Goal: Task Accomplishment & Management: Manage account settings

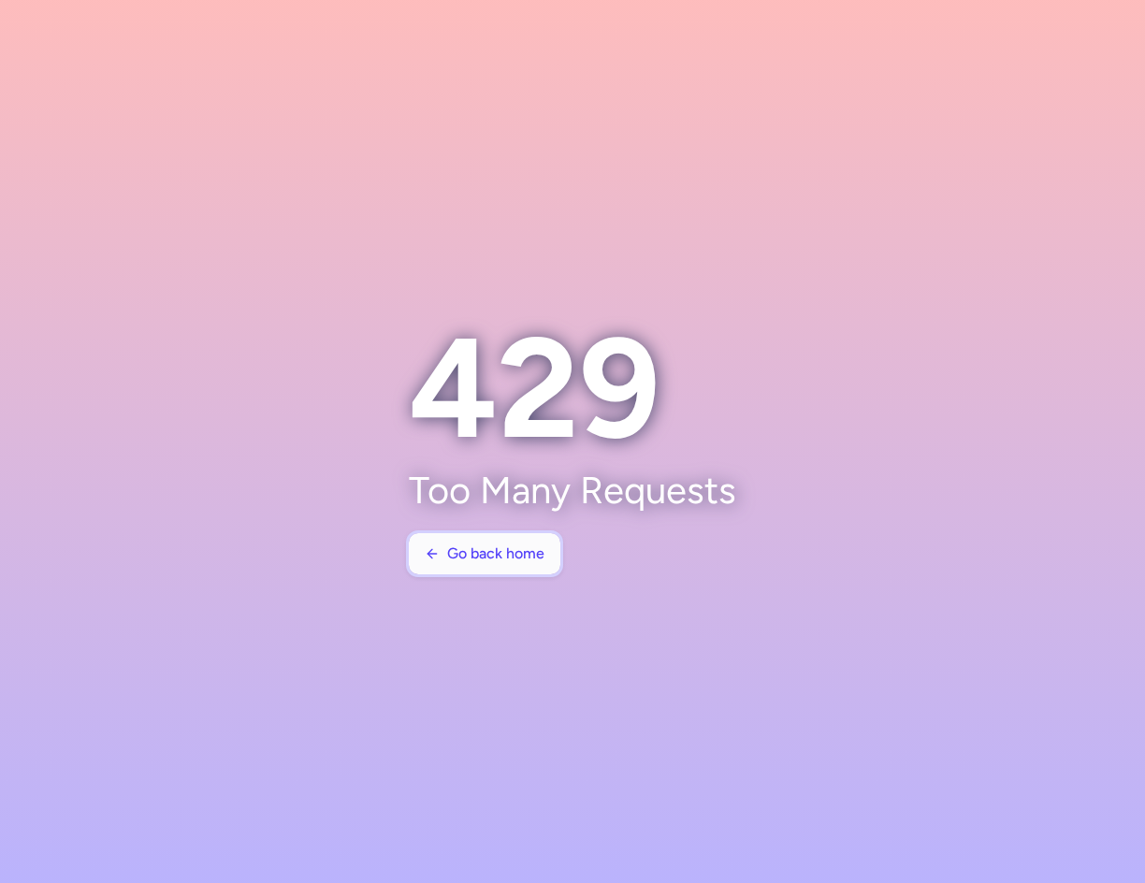
click at [481, 559] on span "Go back home" at bounding box center [495, 553] width 97 height 17
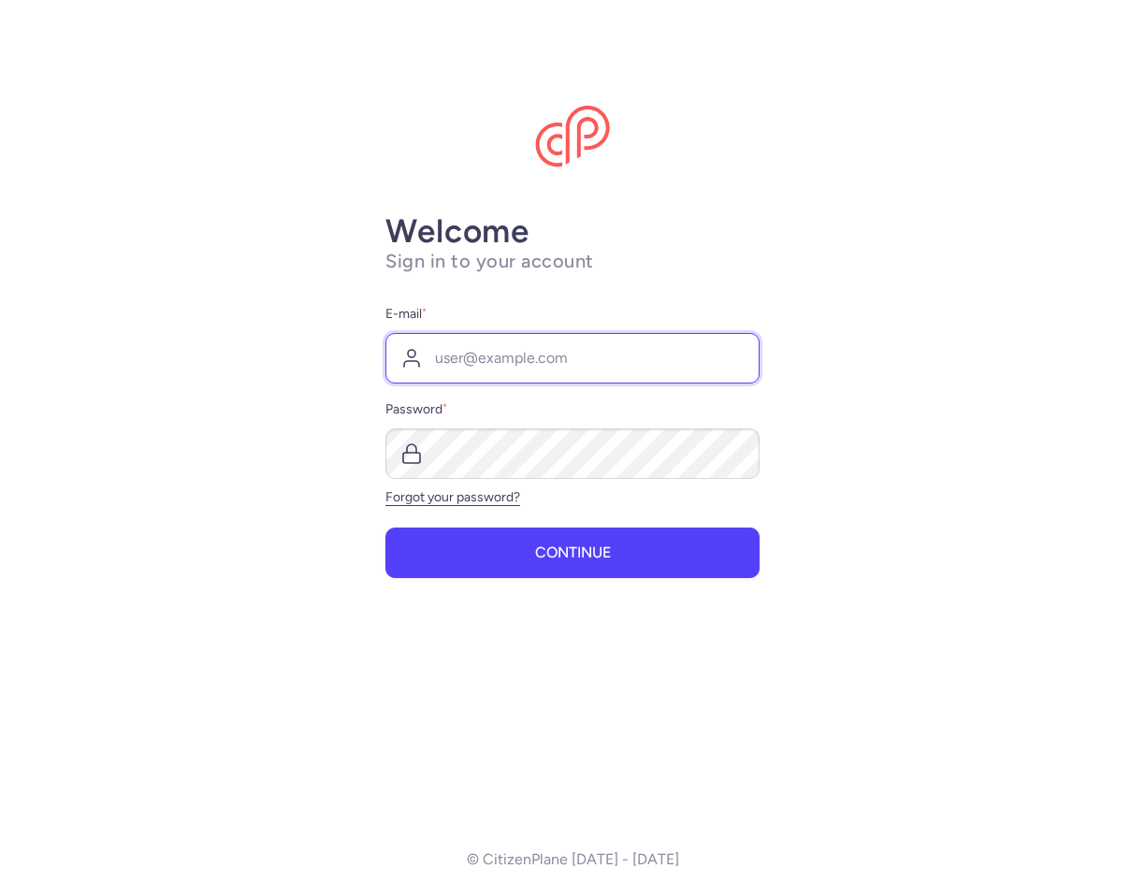
type input "[EMAIL_ADDRESS][DOMAIN_NAME]"
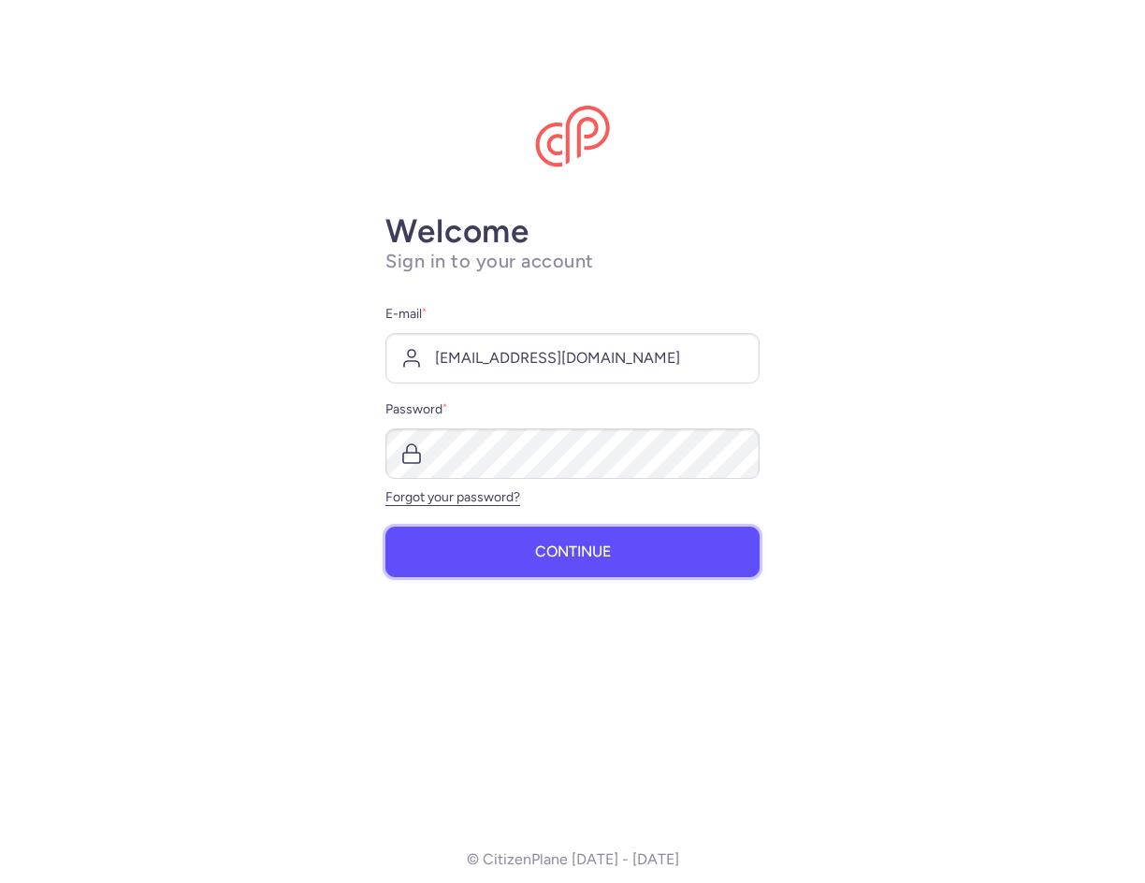
click at [598, 554] on span "Continue" at bounding box center [573, 552] width 76 height 17
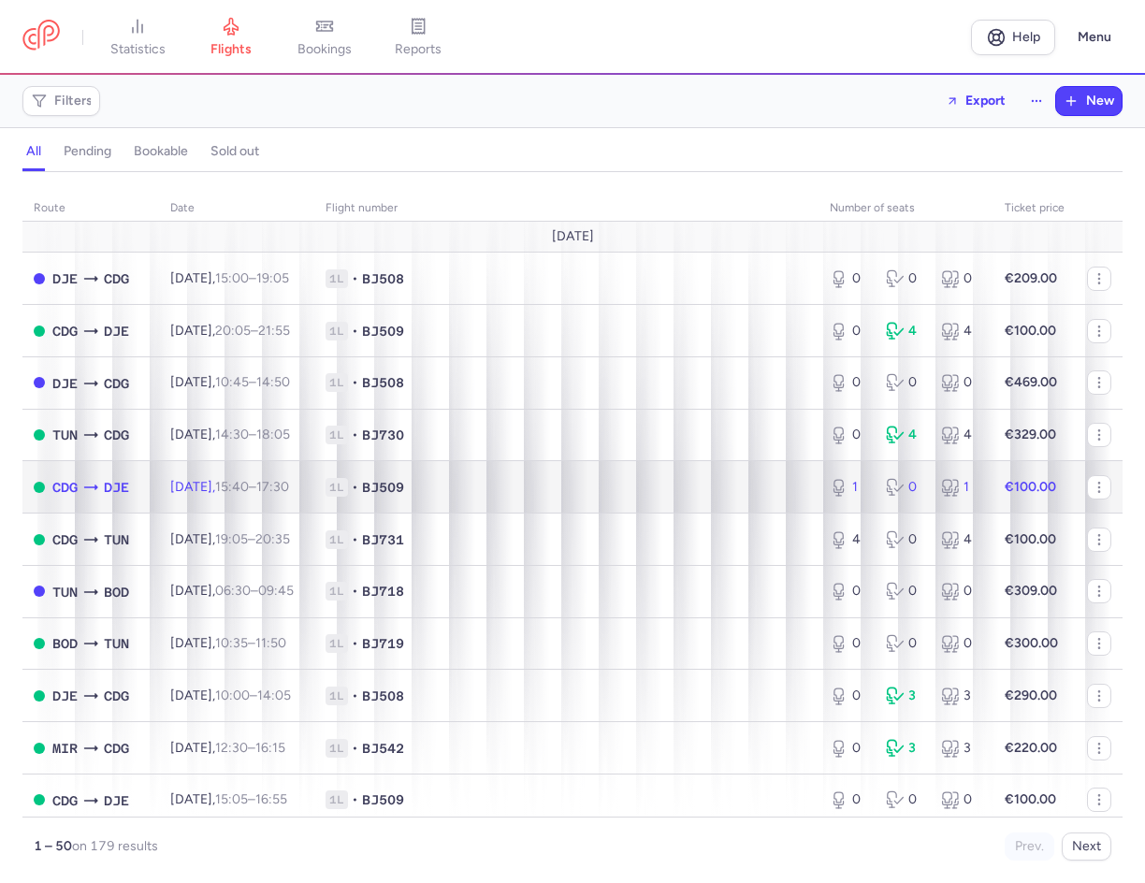
click at [544, 484] on span "1L • BJ509" at bounding box center [567, 487] width 482 height 19
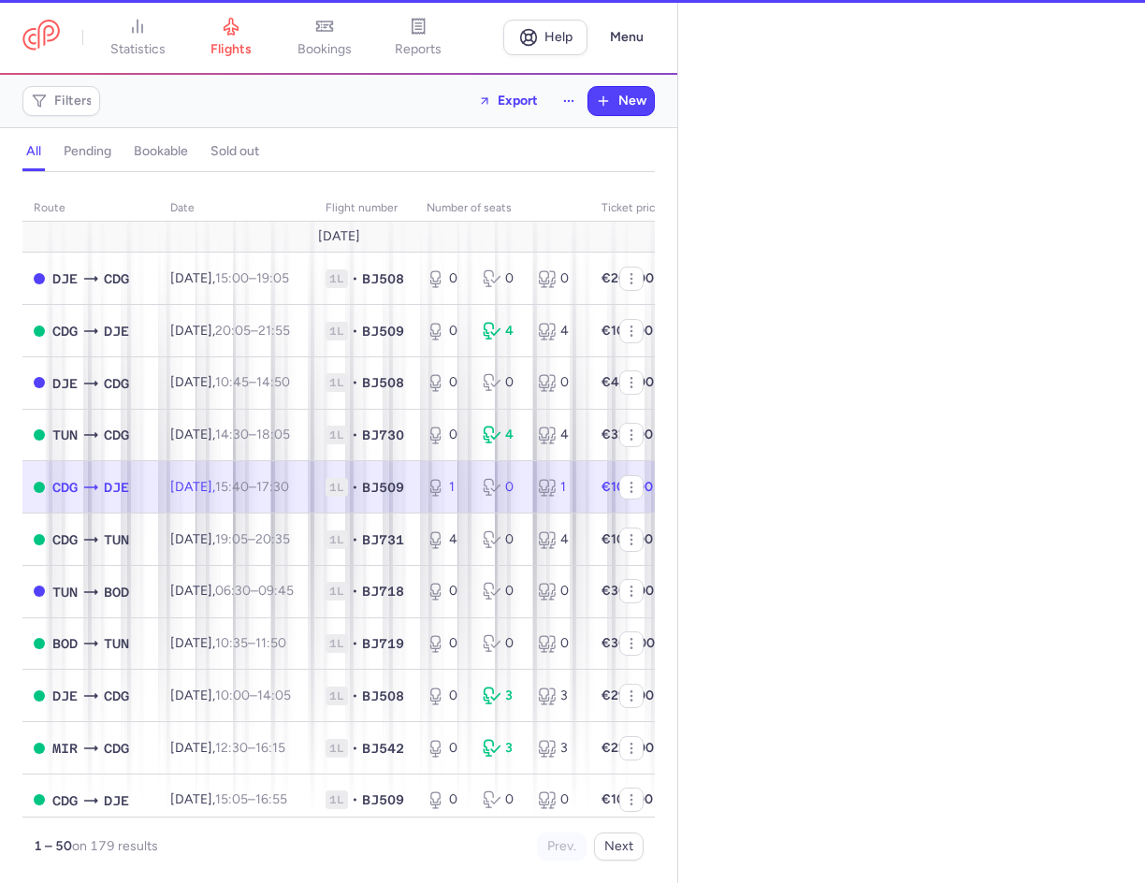
select select "hours"
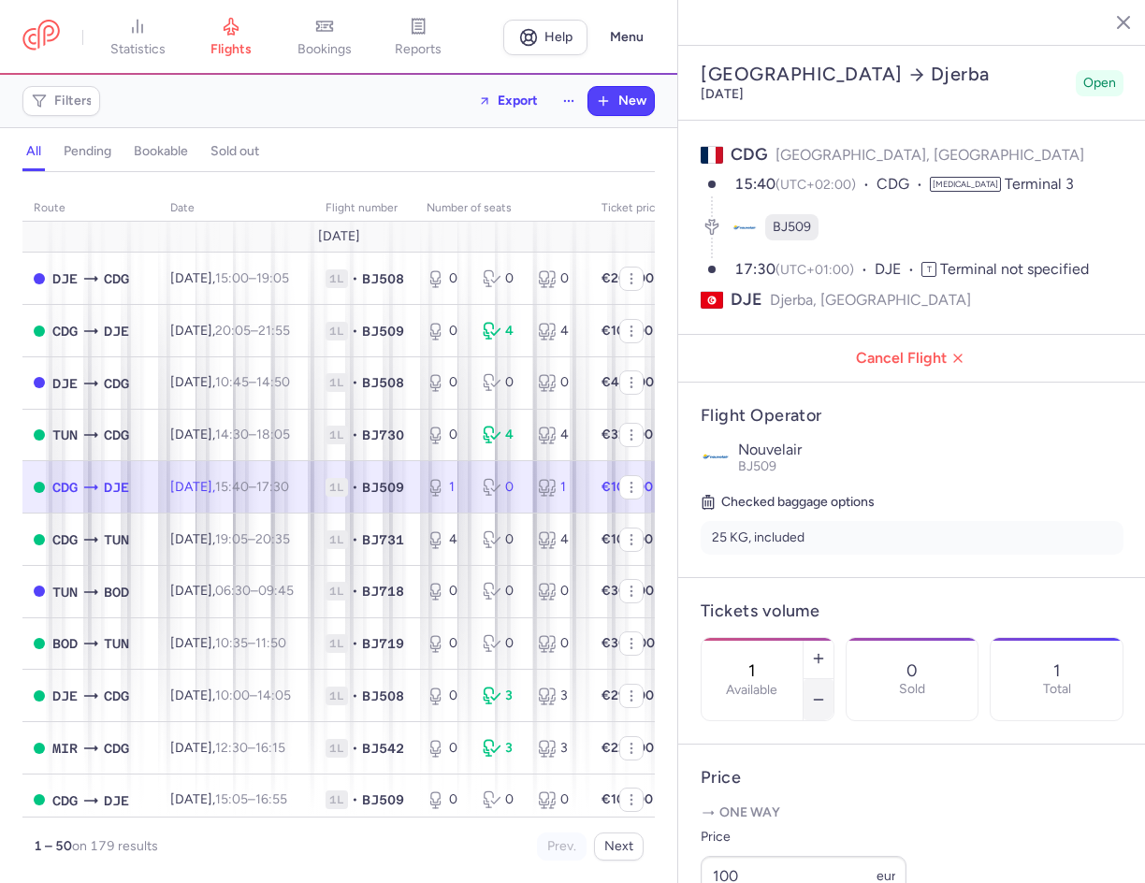
click at [834, 679] on button "button" at bounding box center [819, 699] width 30 height 41
type input "0"
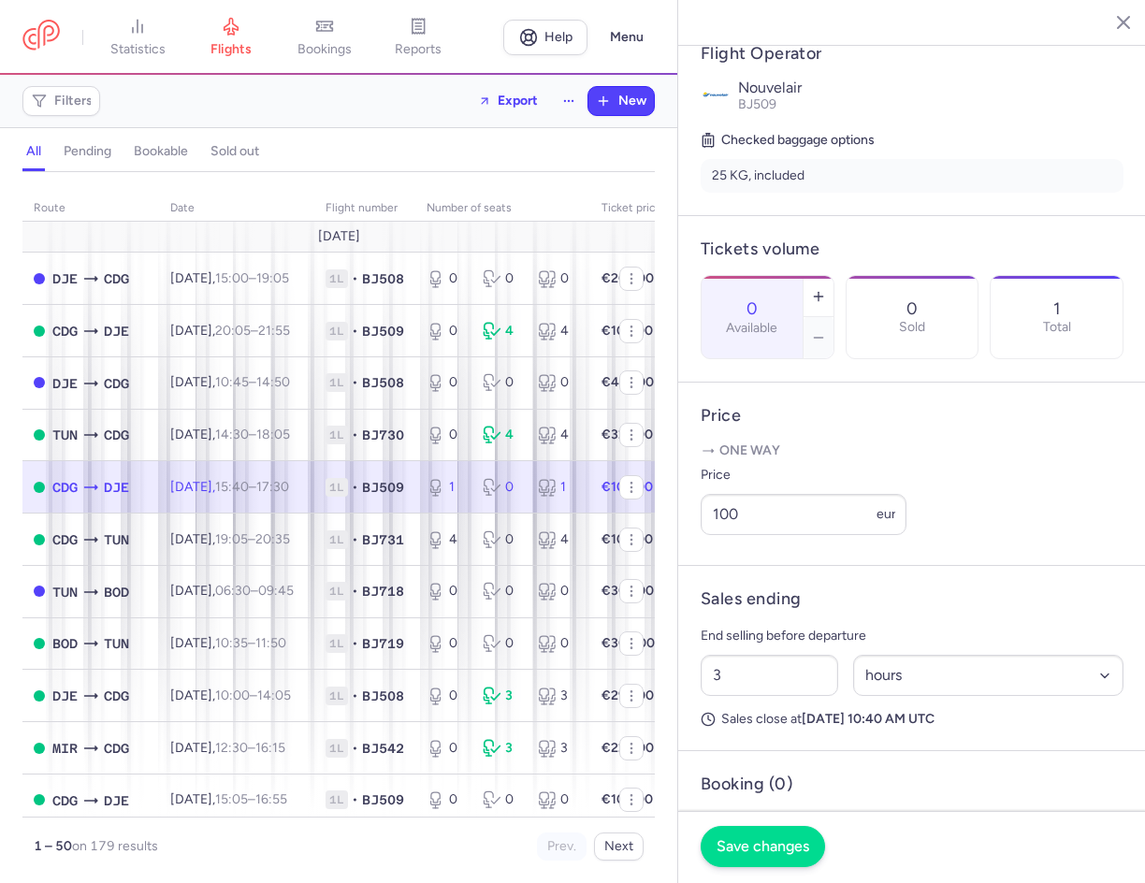
scroll to position [374, 0]
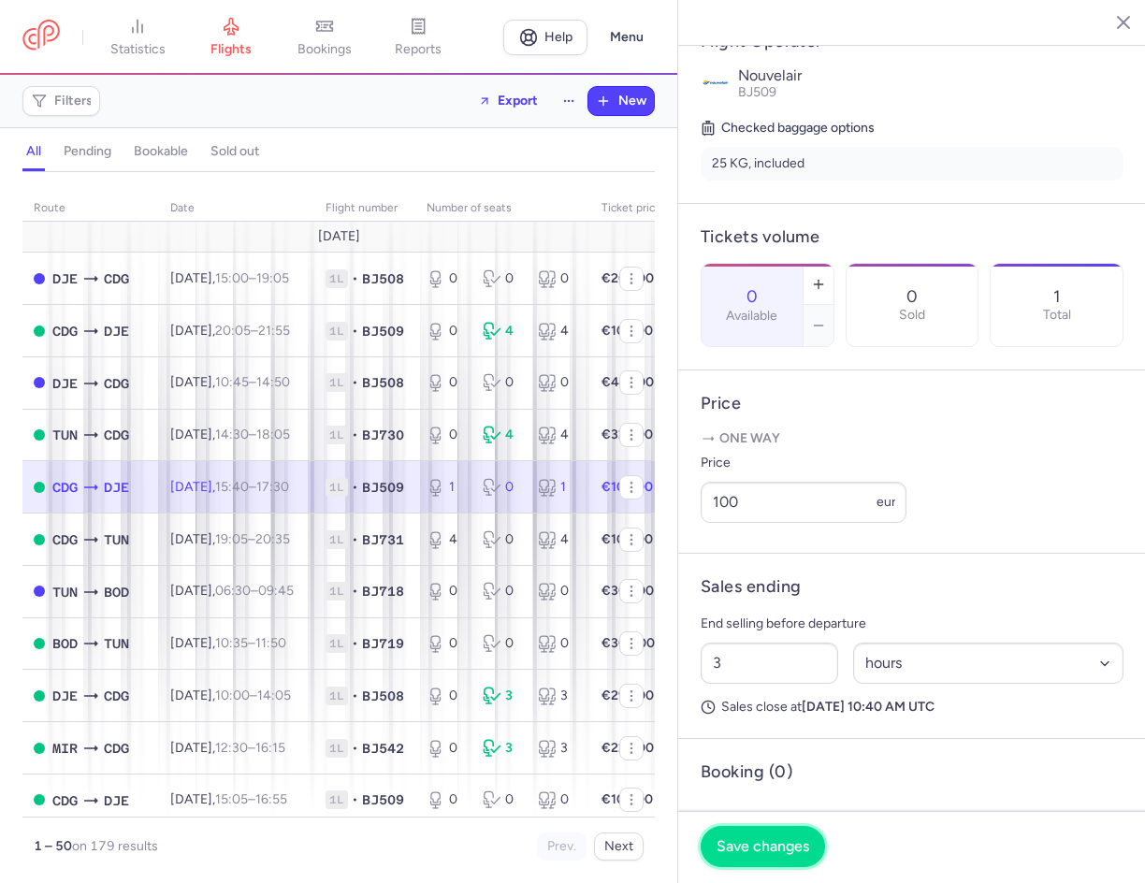
click at [776, 839] on span "Save changes" at bounding box center [763, 846] width 93 height 17
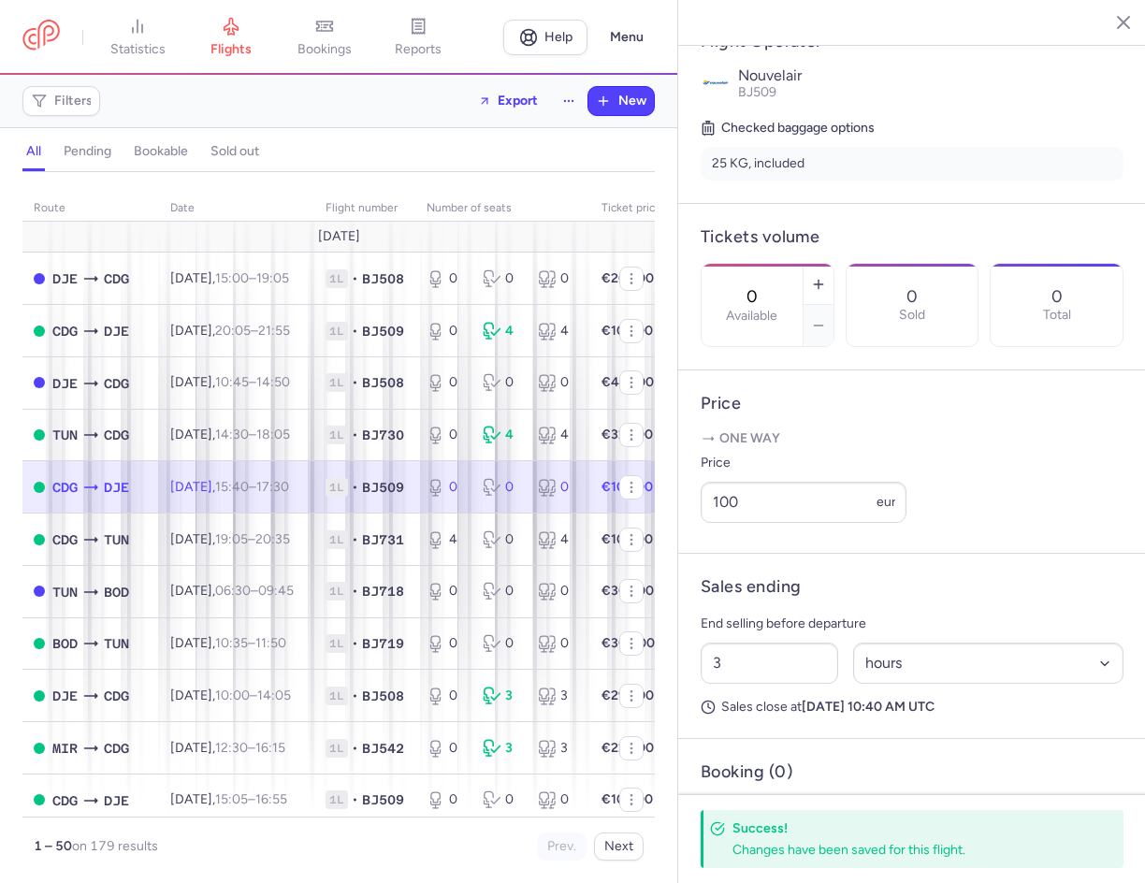
click at [1119, 24] on button "button" at bounding box center [1109, 21] width 28 height 28
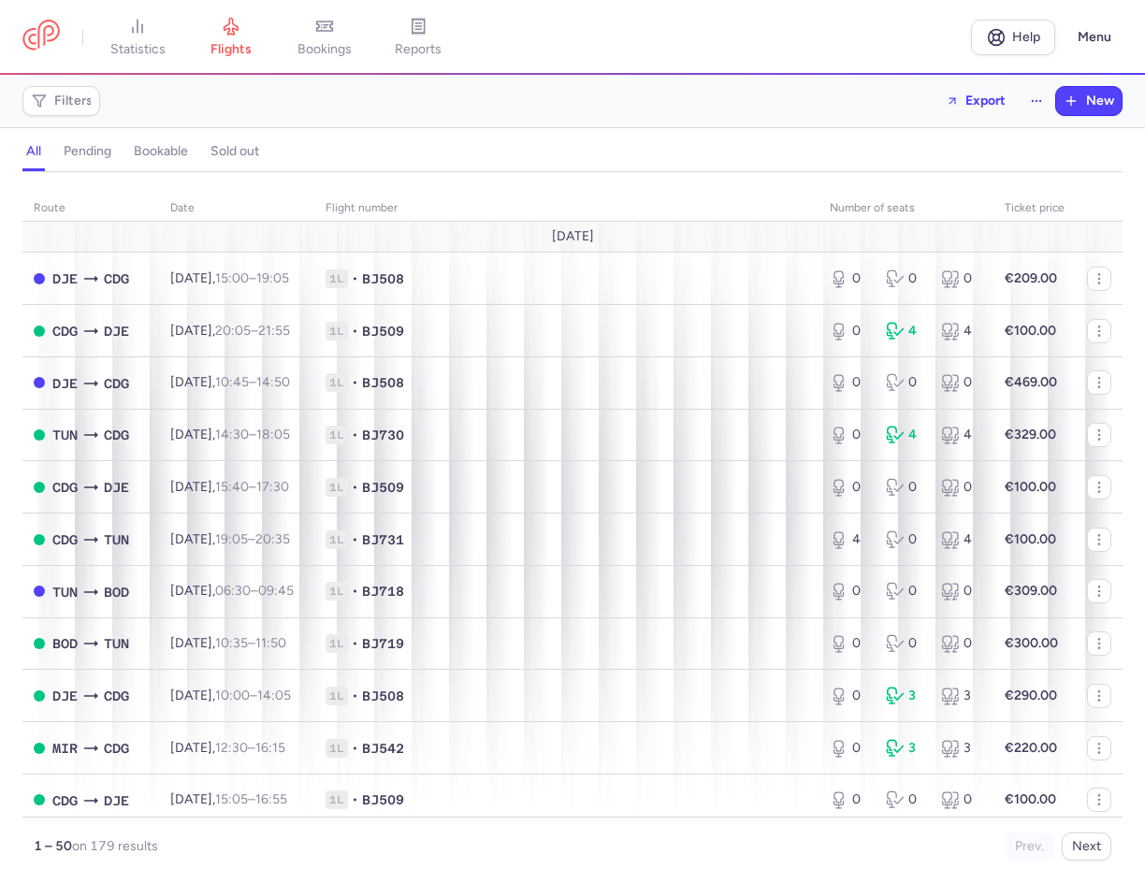
click at [578, 105] on div "Filters Export New" at bounding box center [572, 101] width 1115 height 45
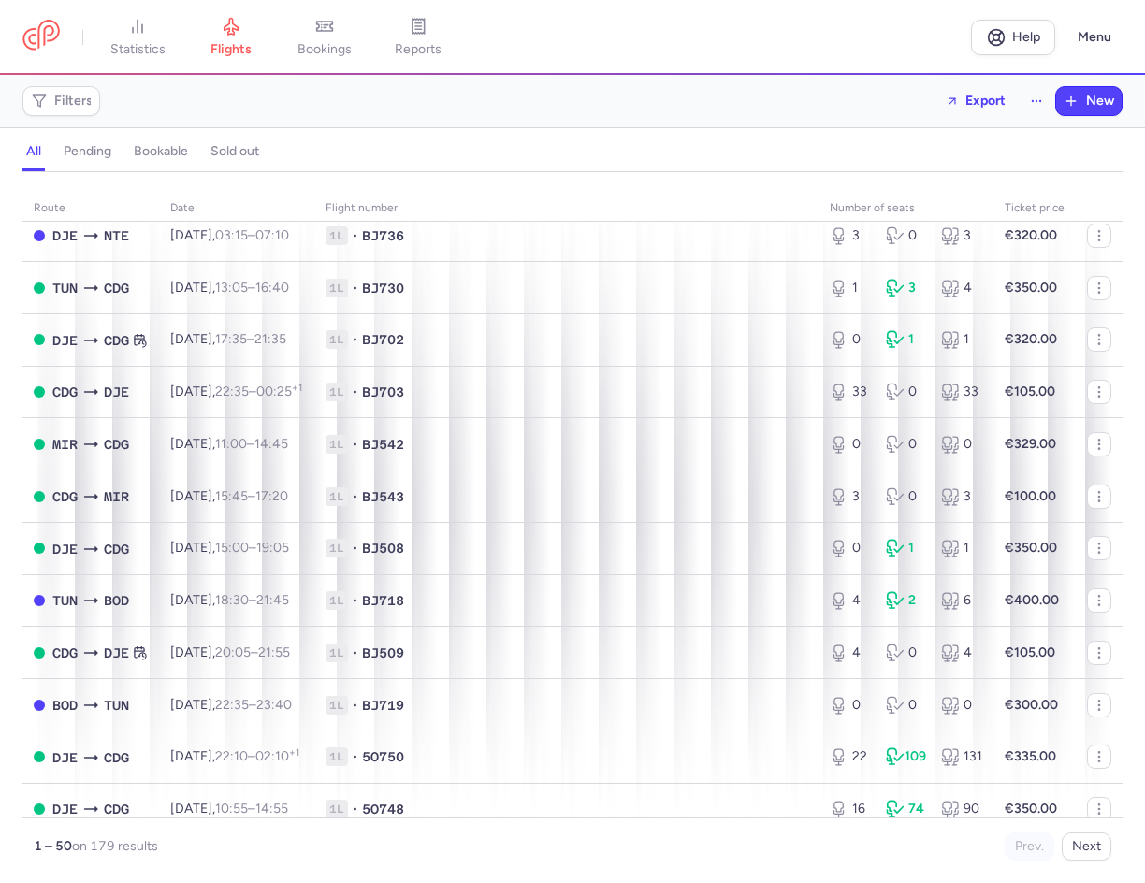
scroll to position [1310, 0]
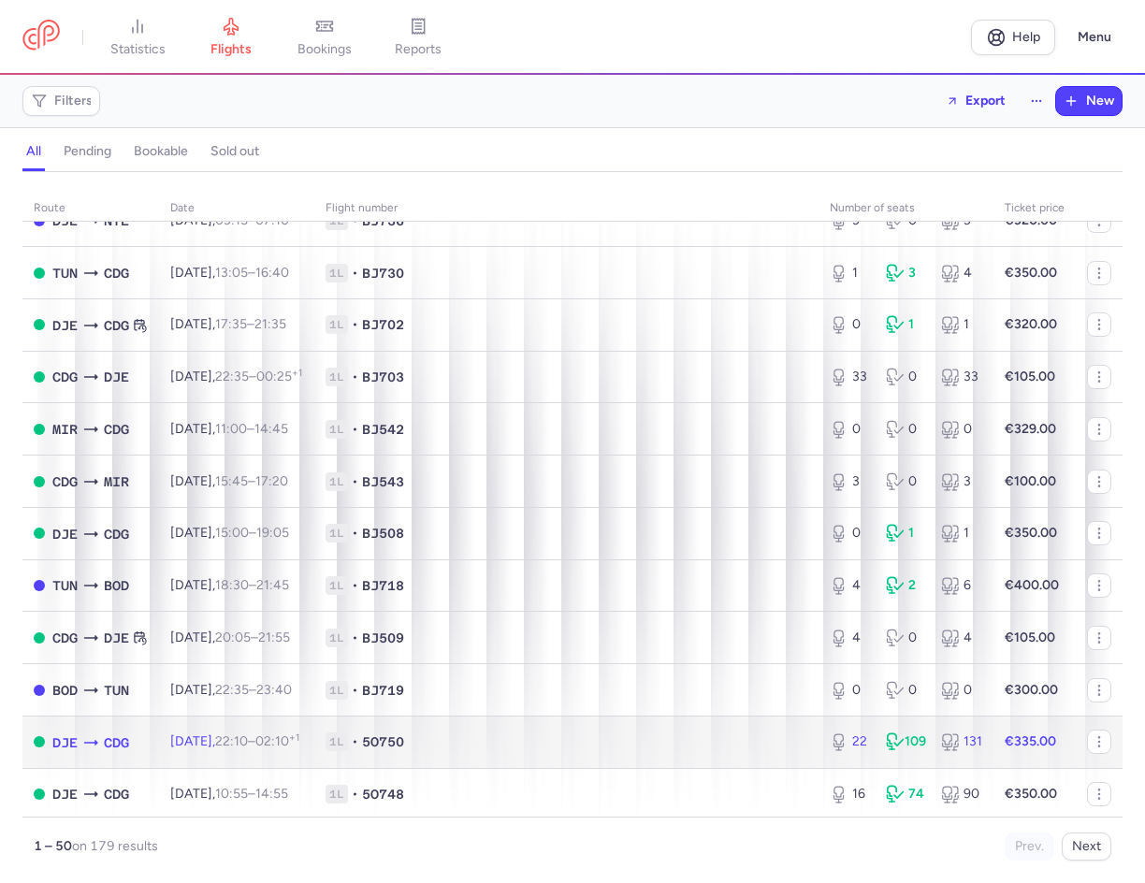
click at [590, 754] on td "1L • 5O750" at bounding box center [566, 742] width 504 height 52
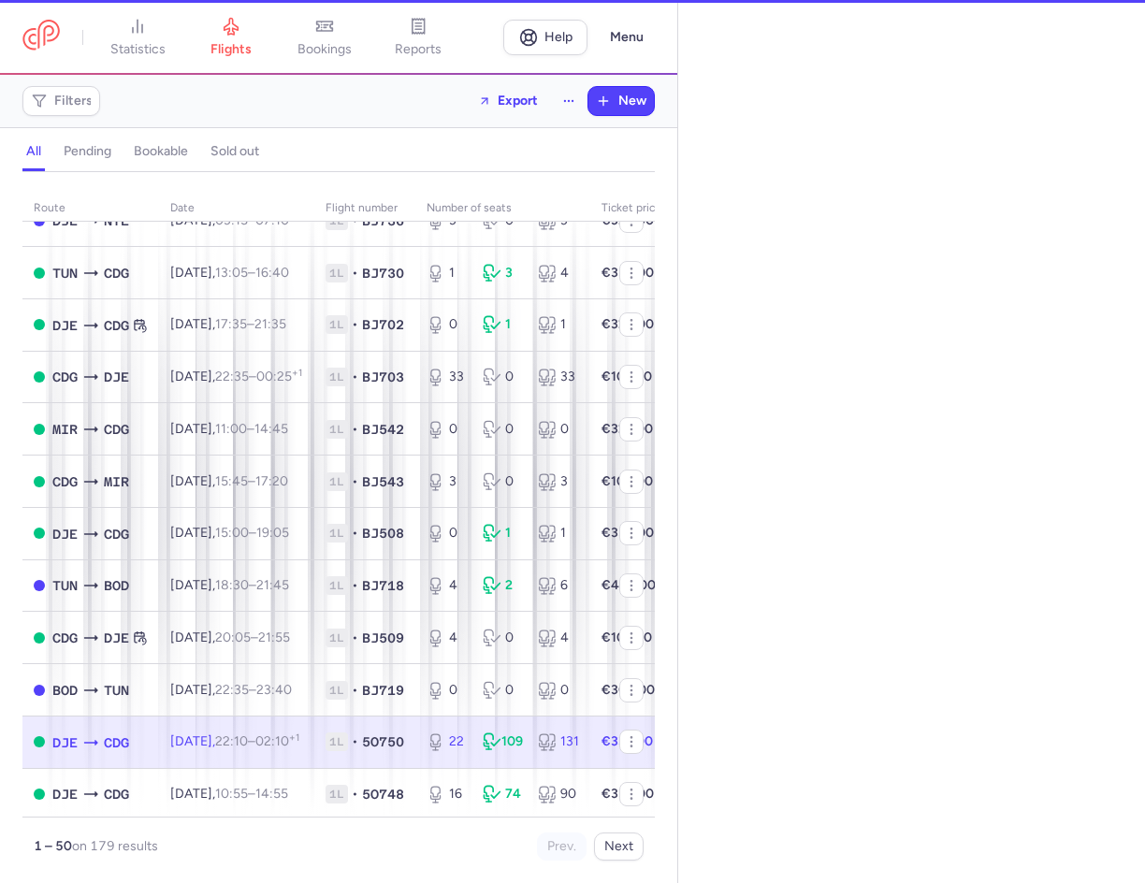
select select "hours"
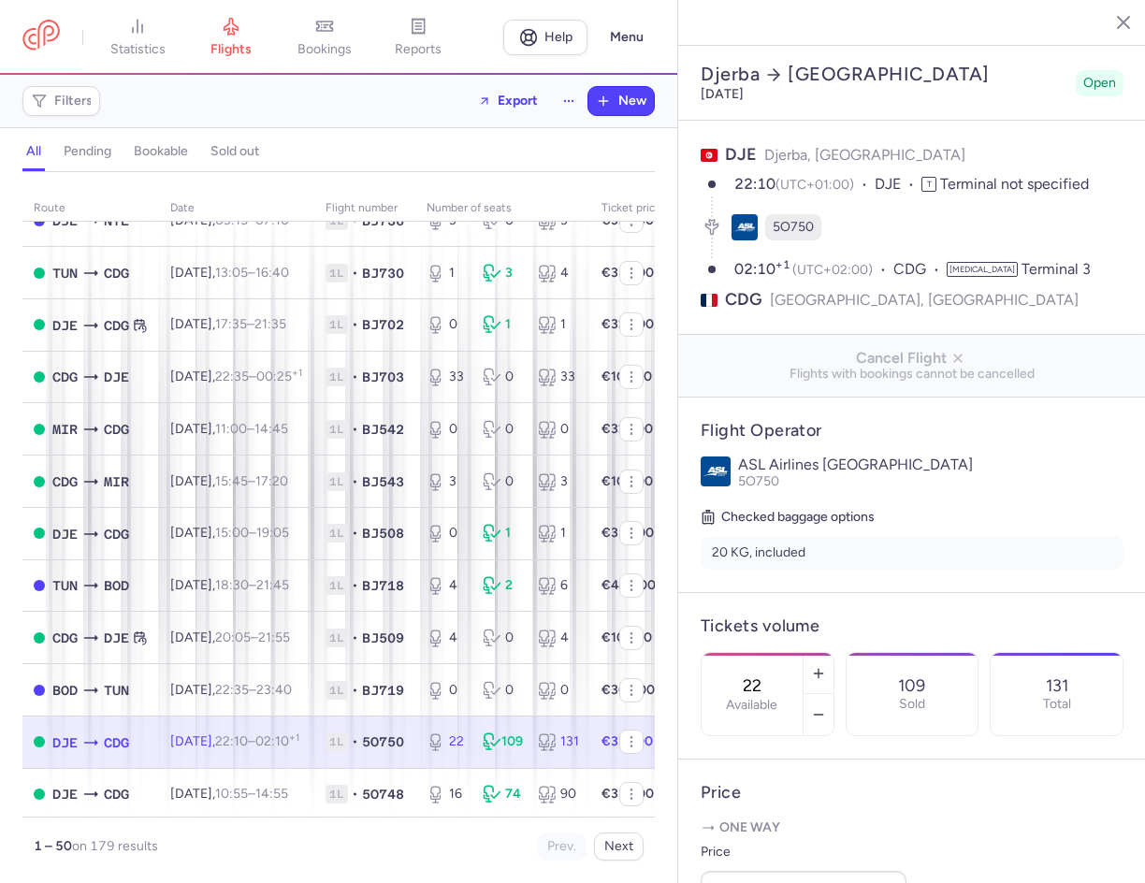
click at [834, 666] on div at bounding box center [818, 694] width 31 height 82
click at [834, 694] on button "button" at bounding box center [819, 714] width 30 height 41
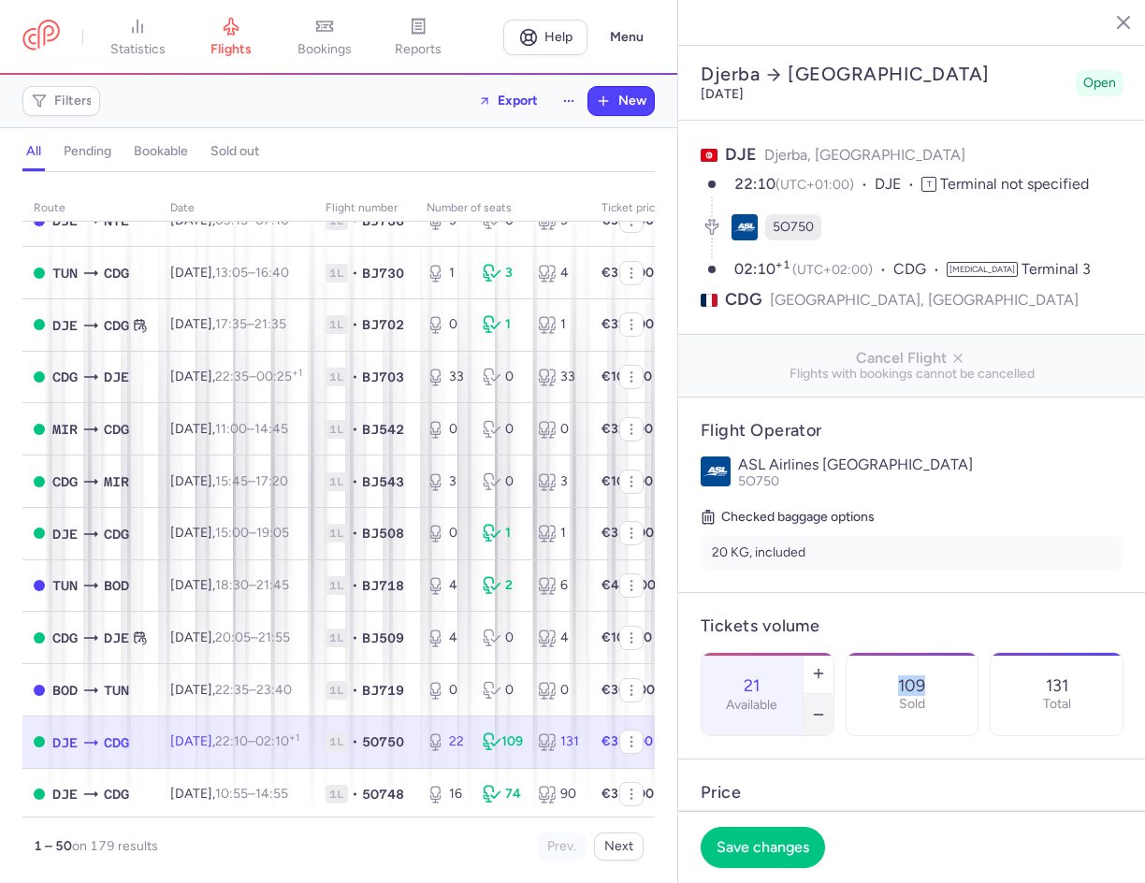
click at [834, 694] on button "button" at bounding box center [819, 714] width 30 height 41
click at [826, 666] on icon "button" at bounding box center [818, 673] width 15 height 15
type input "21"
click at [771, 838] on span "Save changes" at bounding box center [763, 846] width 93 height 17
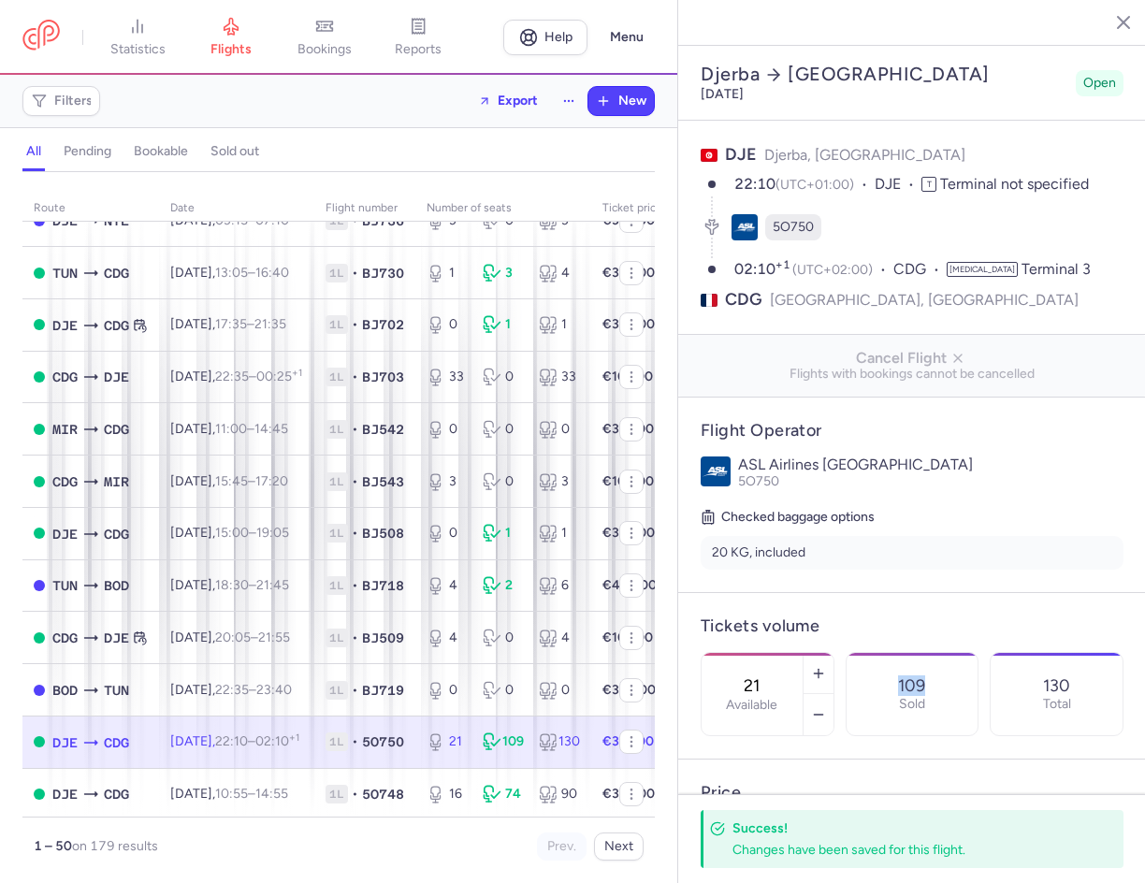
click at [1110, 18] on icon "button" at bounding box center [1109, 21] width 19 height 19
